Goal: Information Seeking & Learning: Learn about a topic

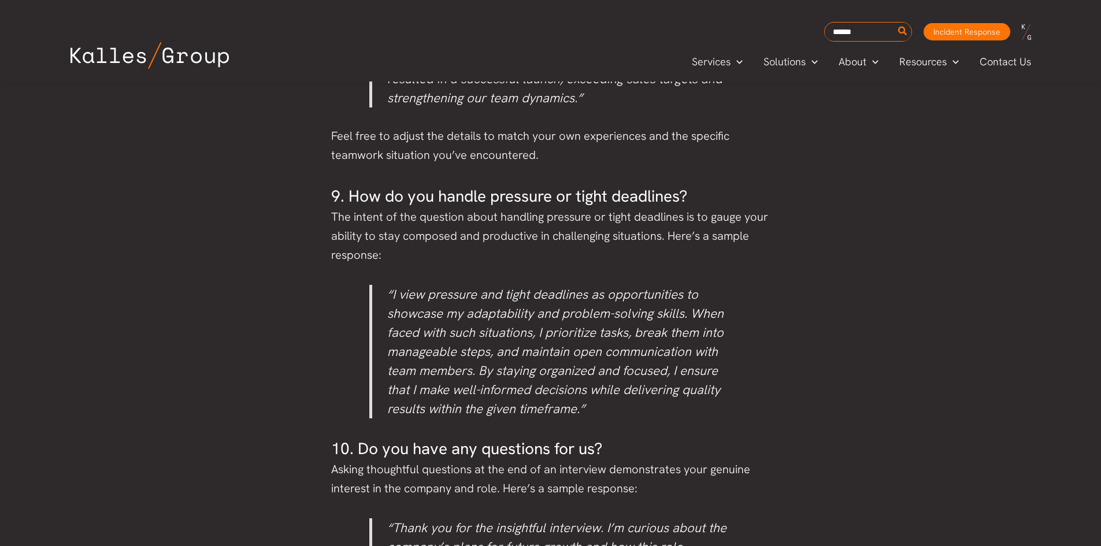
scroll to position [2844, 0]
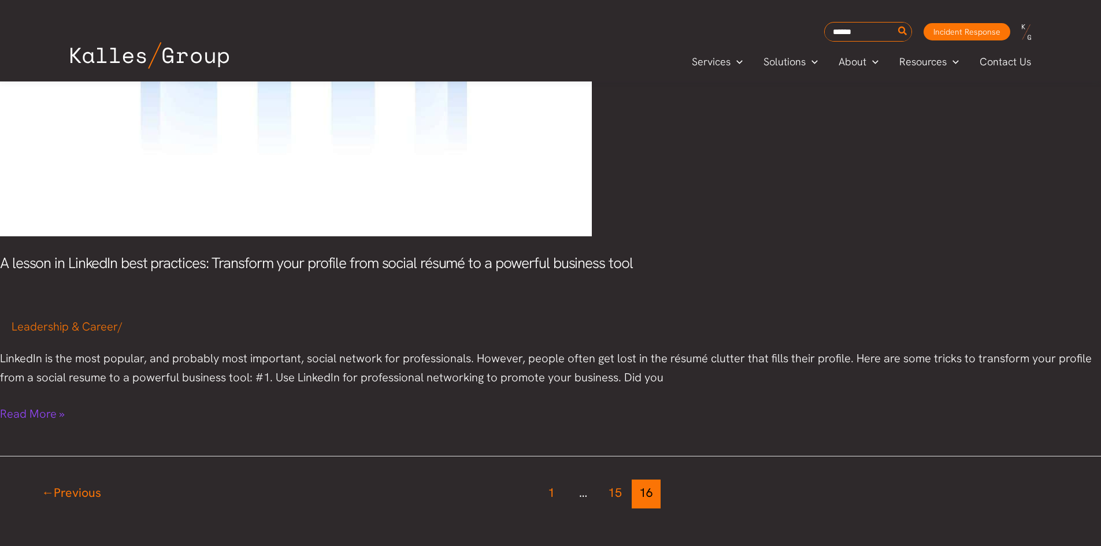
scroll to position [2427, 0]
click at [50, 412] on link "A lesson in LinkedIn best practices: Transform your profile from social résumé …" at bounding box center [32, 414] width 65 height 19
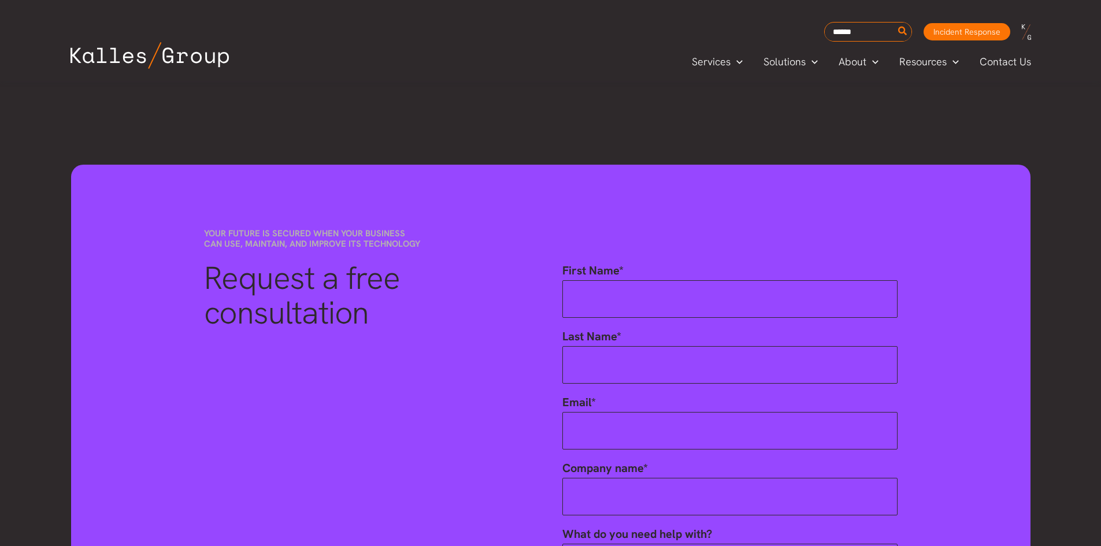
scroll to position [1330, 0]
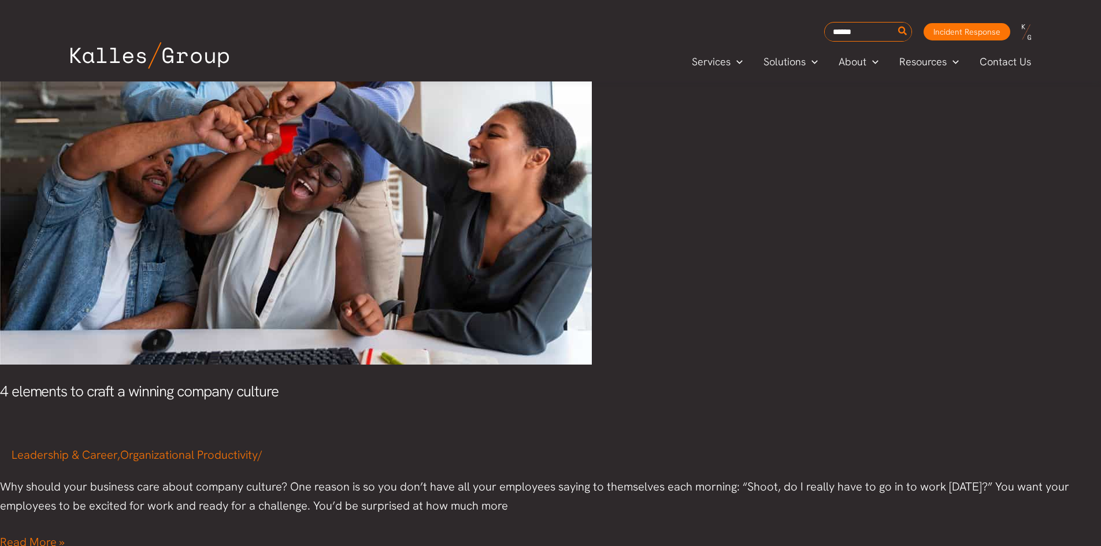
scroll to position [1488, 0]
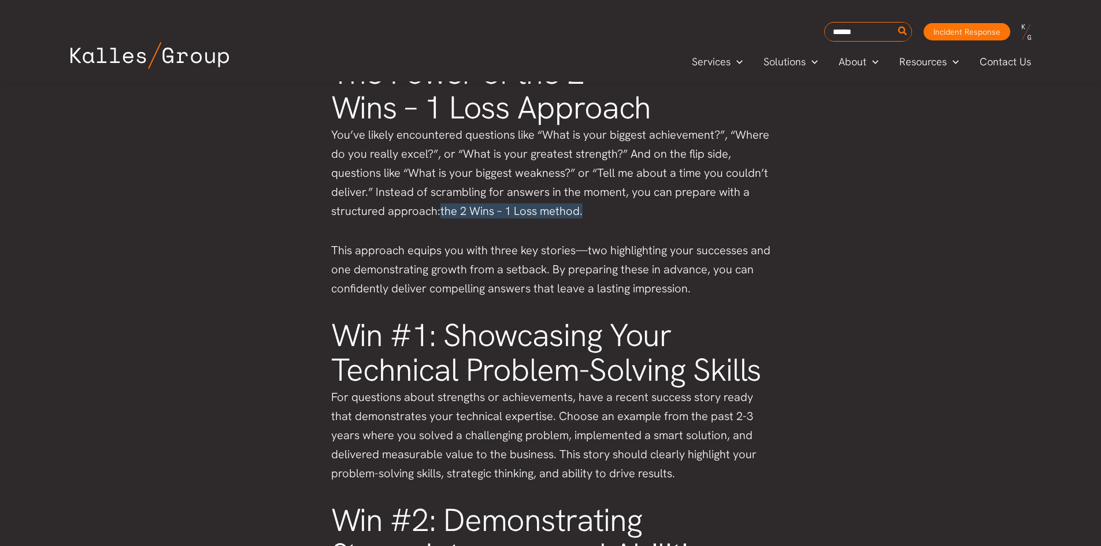
scroll to position [696, 0]
drag, startPoint x: 418, startPoint y: 172, endPoint x: 602, endPoint y: 184, distance: 184.8
click at [595, 182] on p "You’ve likely encountered questions like “What is your biggest achievement?”, “…" at bounding box center [550, 172] width 439 height 95
click at [674, 194] on p "You’ve likely encountered questions like “What is your biggest achievement?”, “…" at bounding box center [550, 172] width 439 height 95
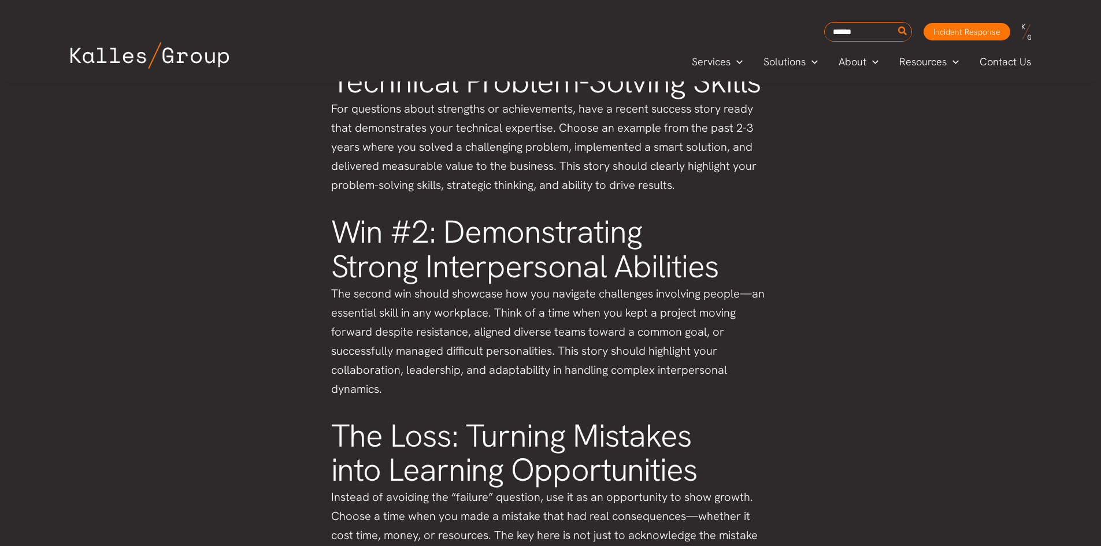
scroll to position [985, 0]
drag, startPoint x: 583, startPoint y: 144, endPoint x: 615, endPoint y: 160, distance: 34.9
click at [606, 154] on p "For questions about strengths or achievements, have a recent success story read…" at bounding box center [550, 146] width 439 height 95
click at [621, 165] on p "For questions about strengths or achievements, have a recent success story read…" at bounding box center [550, 146] width 439 height 95
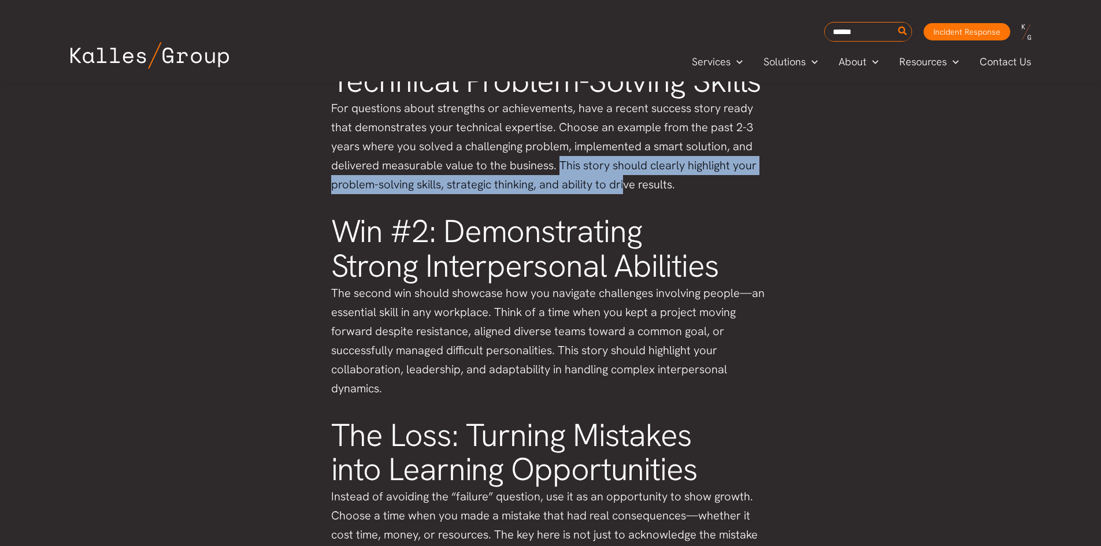
drag, startPoint x: 558, startPoint y: 164, endPoint x: 634, endPoint y: 188, distance: 80.3
click at [626, 187] on p "For questions about strengths or achievements, have a recent success story read…" at bounding box center [550, 146] width 439 height 95
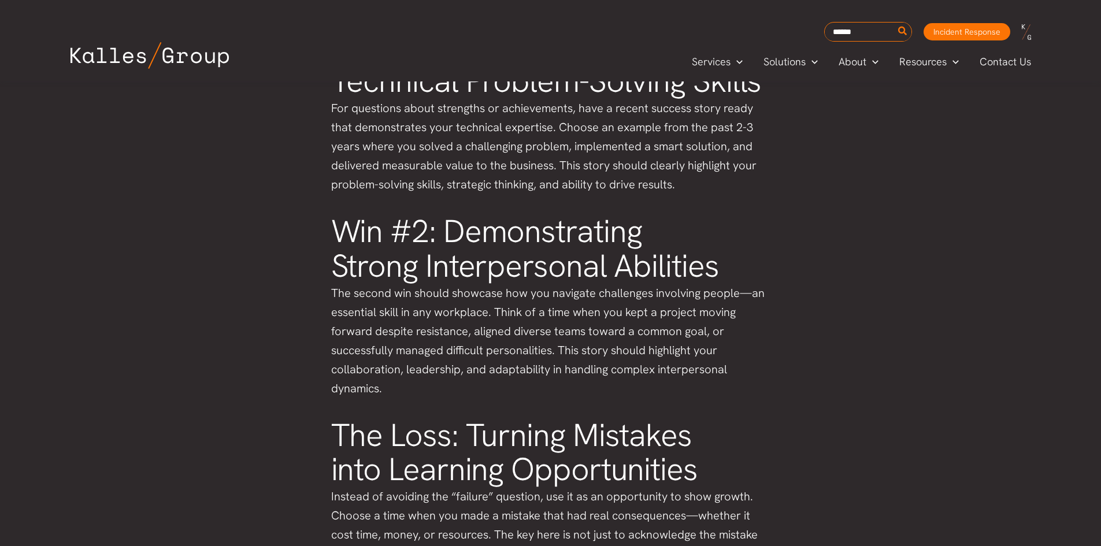
click at [712, 206] on div "Why interview preparation matters Most of us have faced job interviews—some mor…" at bounding box center [550, 306] width 439 height 1448
drag, startPoint x: 451, startPoint y: 182, endPoint x: 663, endPoint y: 193, distance: 212.4
click at [628, 190] on p "For questions about strengths or achievements, have a recent success story read…" at bounding box center [550, 146] width 439 height 95
click at [678, 195] on div "Why interview preparation matters Most of us have faced job interviews—some mor…" at bounding box center [550, 306] width 439 height 1448
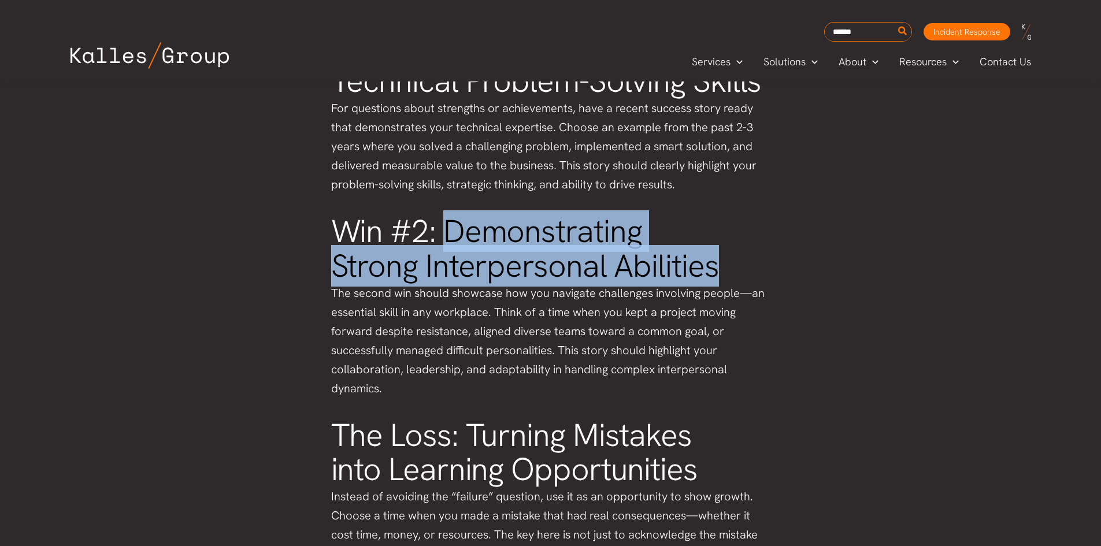
drag, startPoint x: 445, startPoint y: 228, endPoint x: 722, endPoint y: 275, distance: 280.9
click at [720, 275] on h2 "Win #2: Demonstrating Strong Interpersonal Abilities" at bounding box center [550, 248] width 439 height 69
click at [747, 279] on h2 "Win #2: Demonstrating Strong Interpersonal Abilities" at bounding box center [550, 248] width 439 height 69
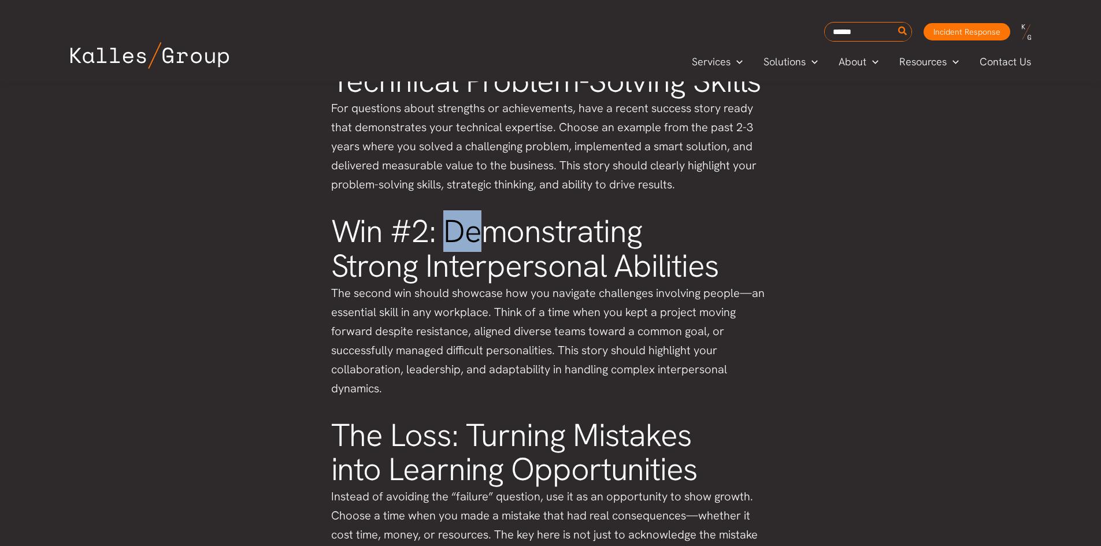
drag, startPoint x: 468, startPoint y: 225, endPoint x: 481, endPoint y: 227, distance: 12.9
click at [480, 227] on h2 "Win #2: Demonstrating Strong Interpersonal Abilities" at bounding box center [550, 248] width 439 height 69
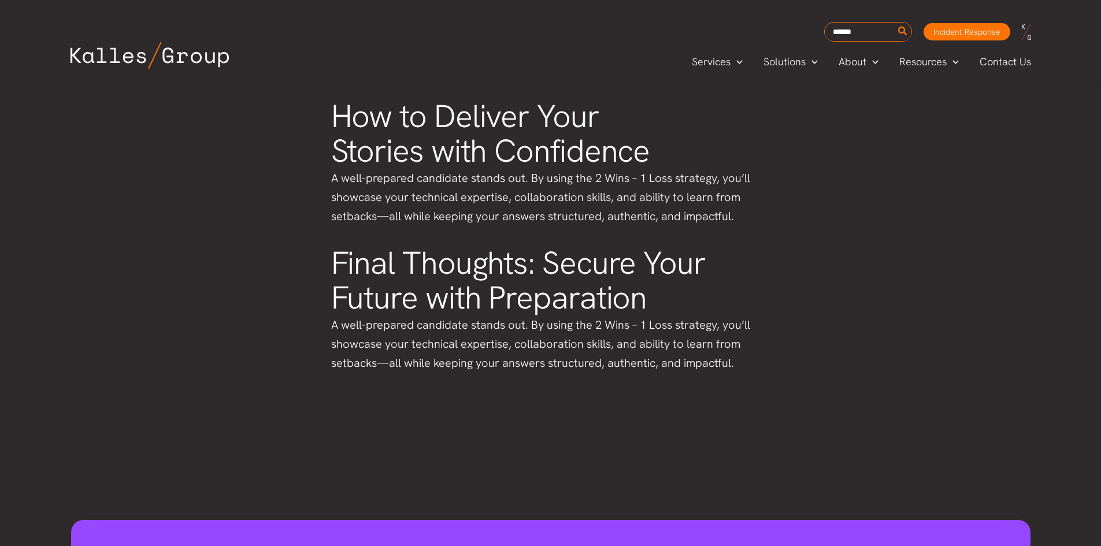
scroll to position [1621, 0]
drag, startPoint x: 326, startPoint y: 320, endPoint x: 517, endPoint y: 330, distance: 191.0
click at [584, 343] on p "A well-prepared candidate stands out. By using the 2 Wins – 1 Loss strategy, yo…" at bounding box center [550, 344] width 439 height 57
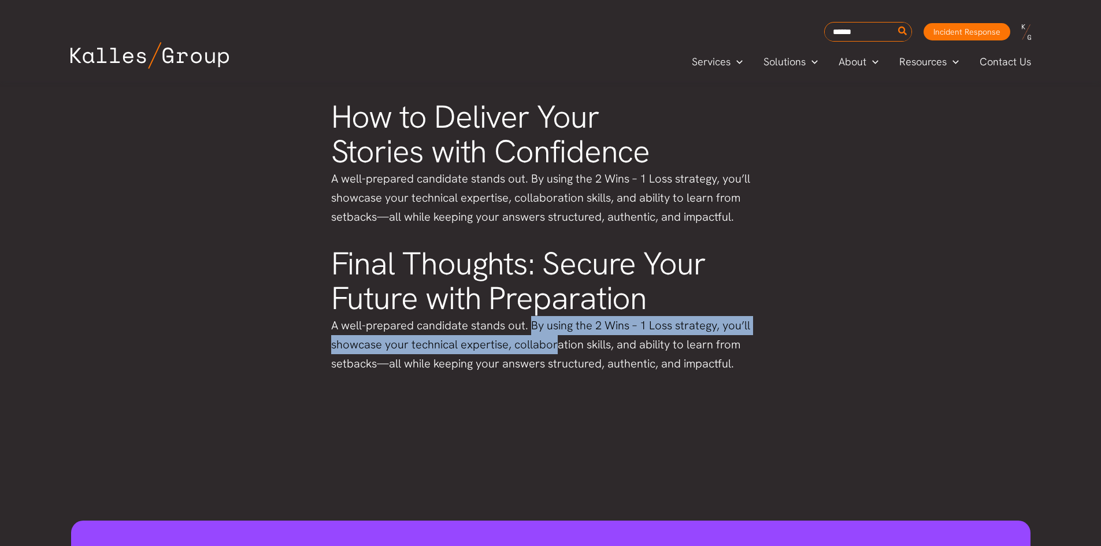
drag, startPoint x: 528, startPoint y: 324, endPoint x: 543, endPoint y: 341, distance: 21.7
click at [554, 338] on p "A well-prepared candidate stands out. By using the 2 Wins – 1 Loss strategy, yo…" at bounding box center [550, 344] width 439 height 57
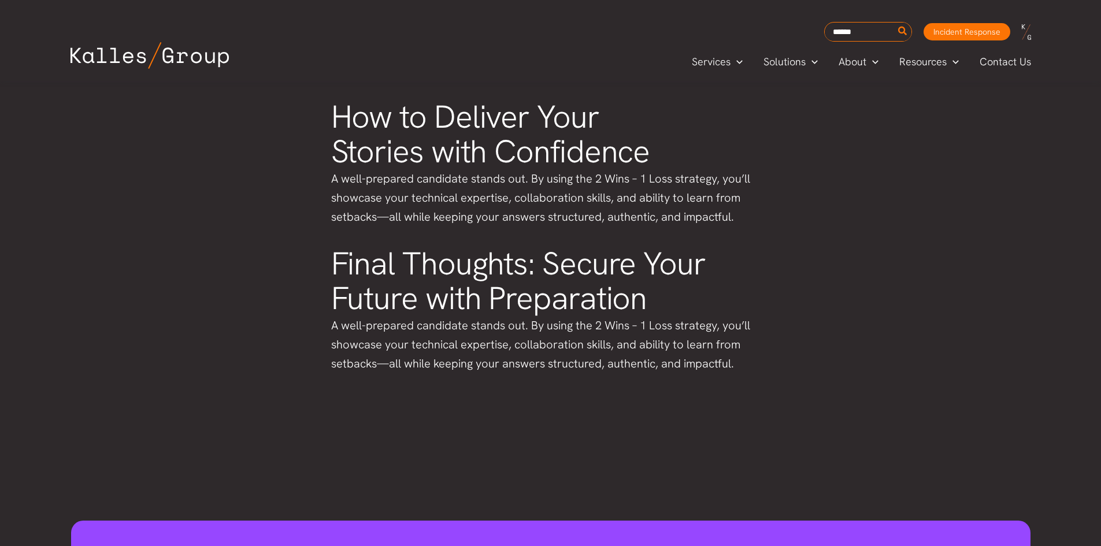
click at [448, 356] on p "A well-prepared candidate stands out. By using the 2 Wins – 1 Loss strategy, yo…" at bounding box center [550, 344] width 439 height 57
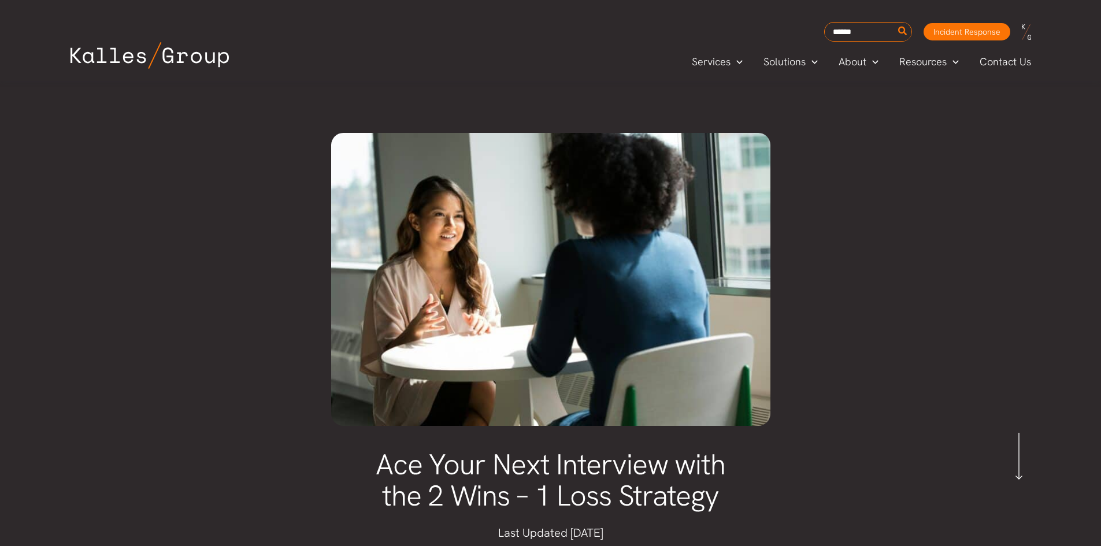
scroll to position [0, 0]
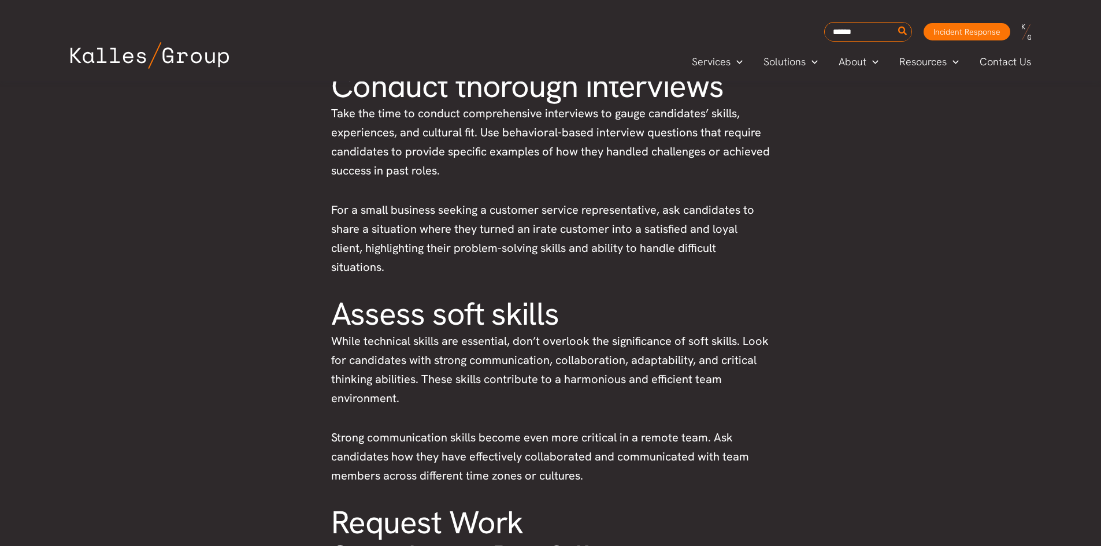
scroll to position [2100, 0]
